Goal: Find specific page/section: Find specific page/section

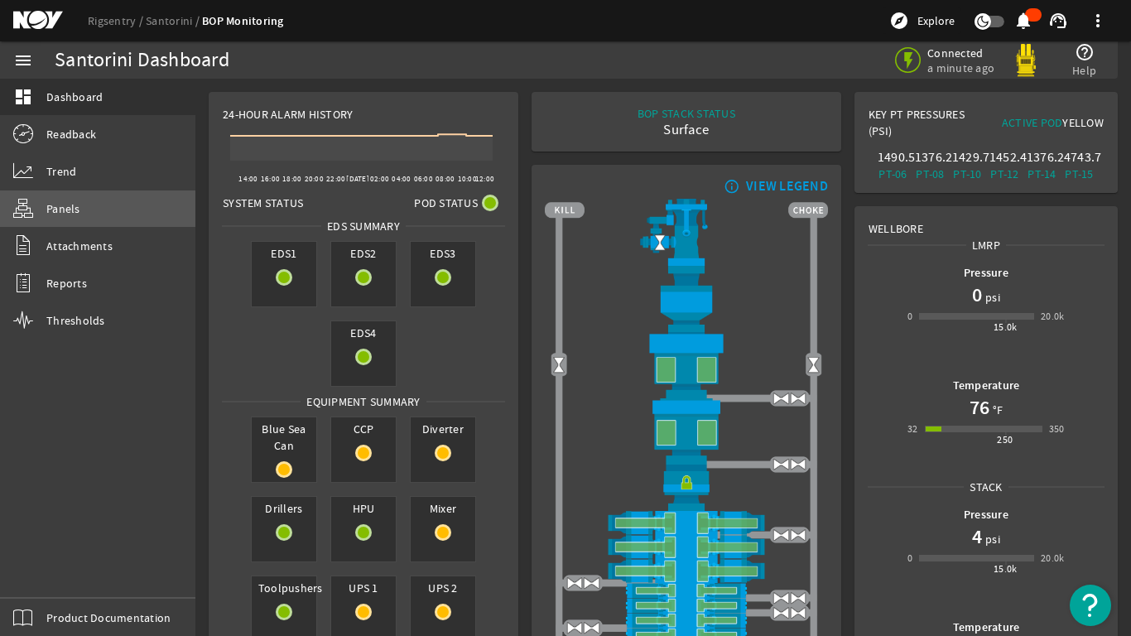
click at [58, 208] on span "Panels" at bounding box center [63, 208] width 34 height 17
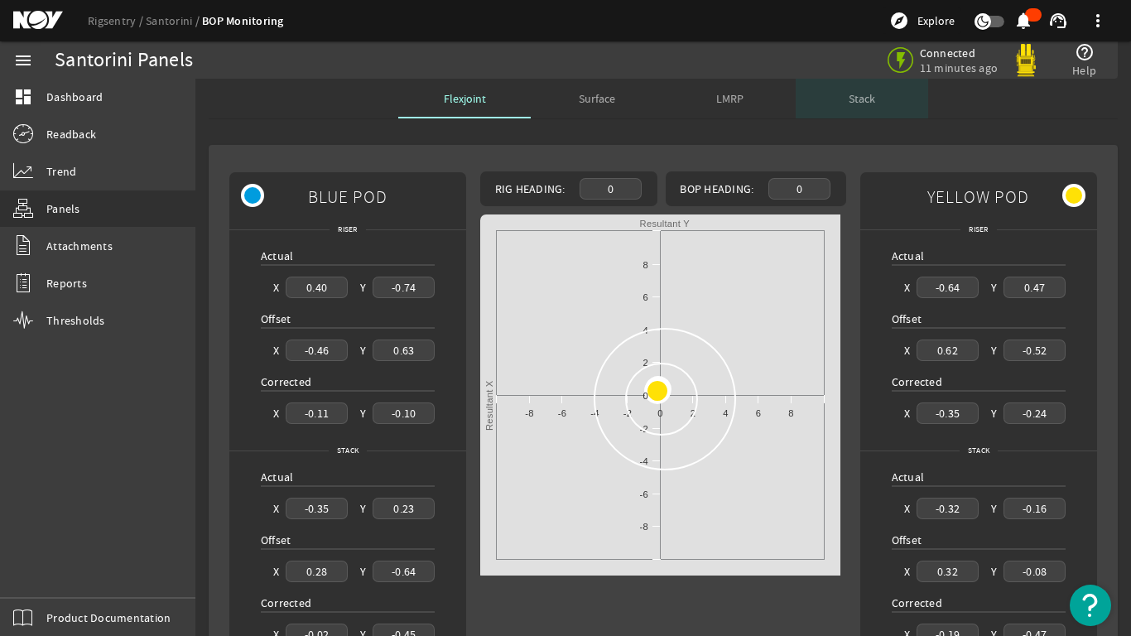
click at [858, 96] on span "Stack" at bounding box center [862, 99] width 26 height 12
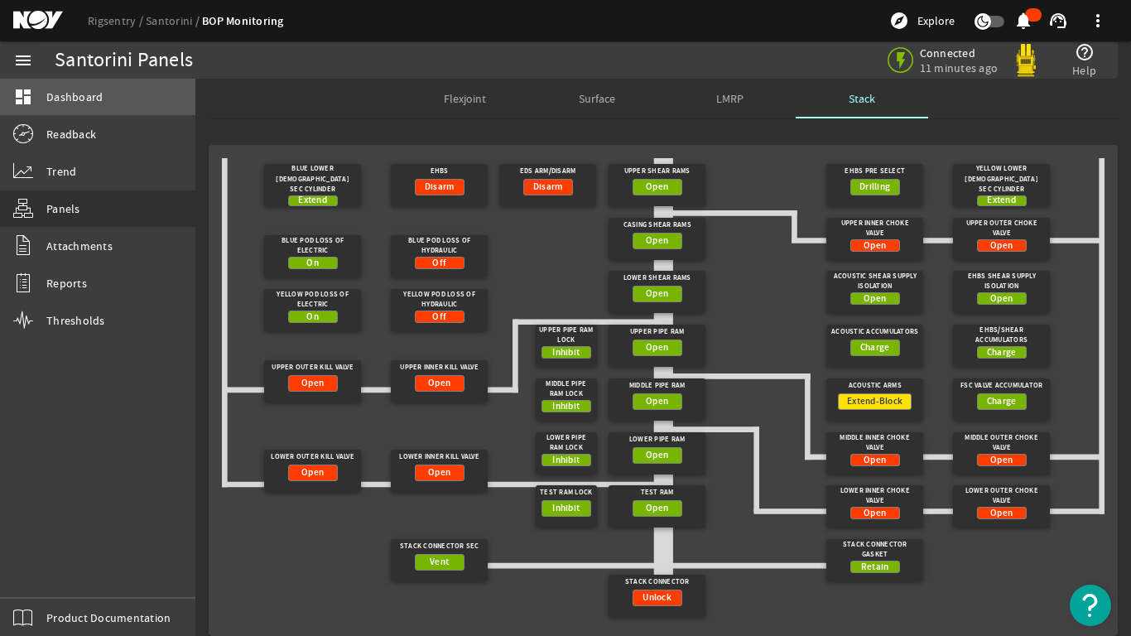
click at [80, 88] on link "dashboard Dashboard" at bounding box center [97, 97] width 195 height 36
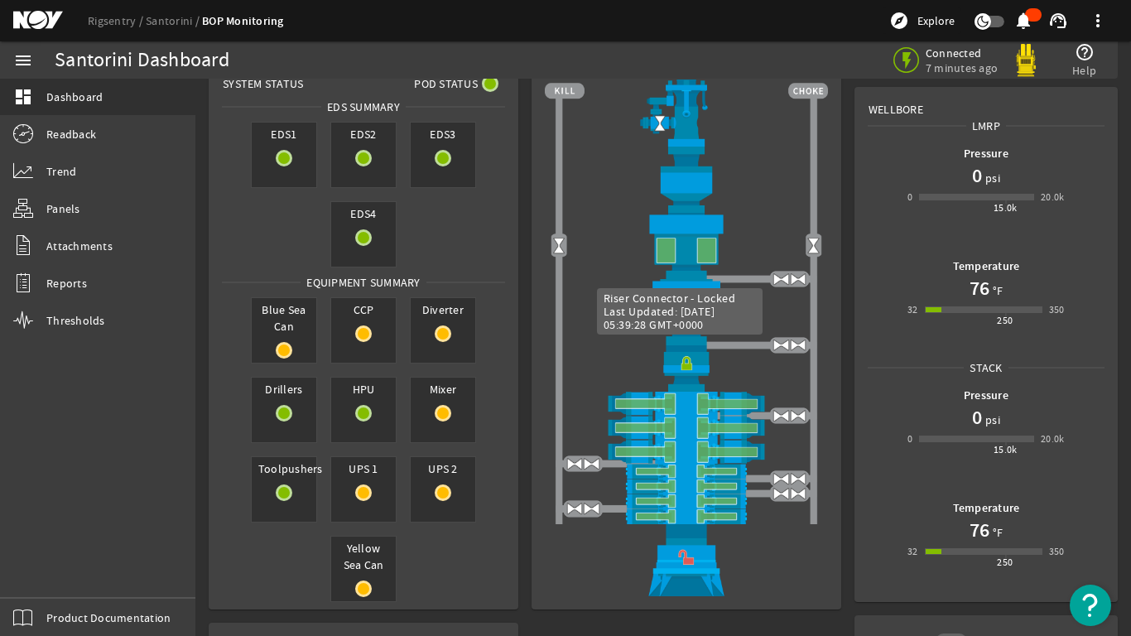
scroll to position [83, 0]
